Goal: Task Accomplishment & Management: Use online tool/utility

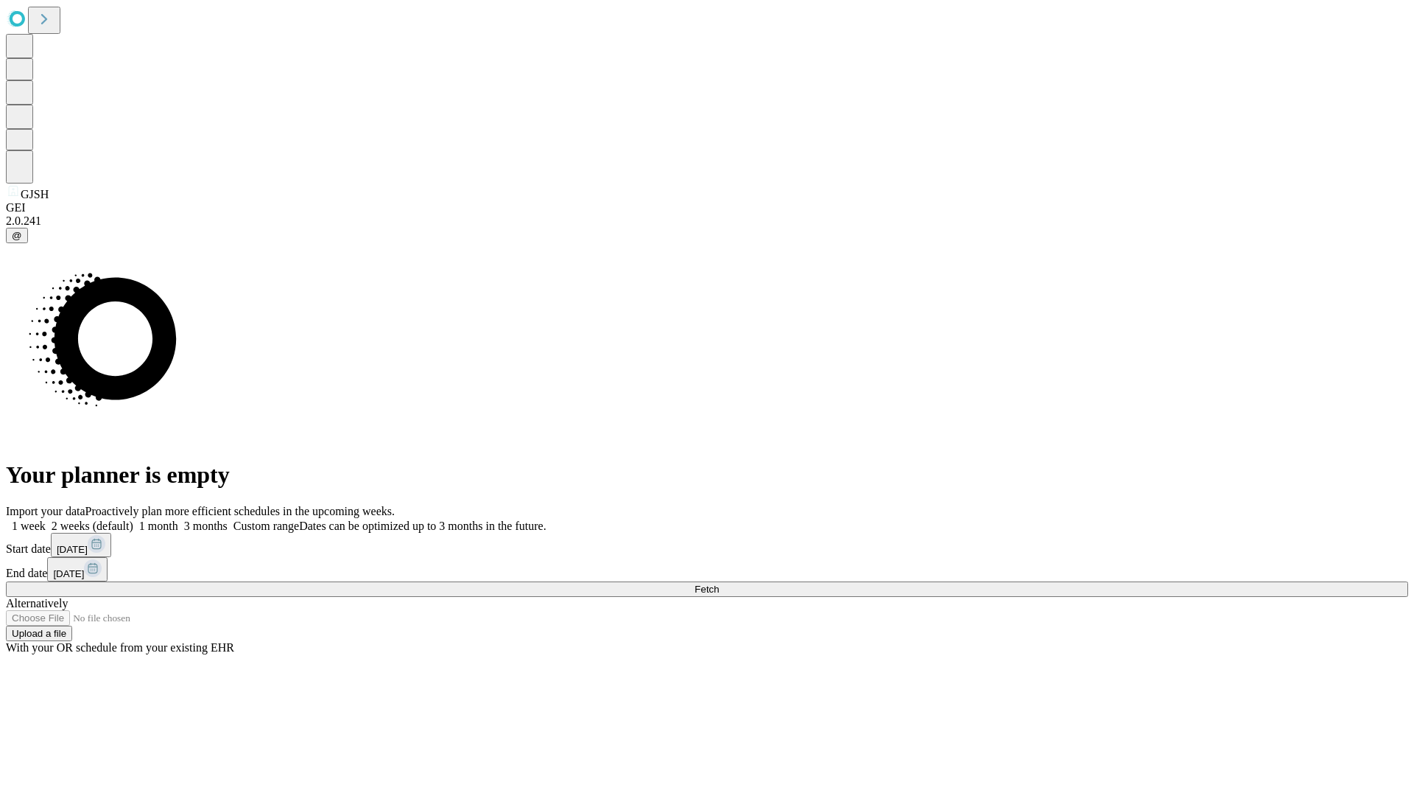
click at [719, 583] on span "Fetch" at bounding box center [707, 588] width 24 height 11
